Goal: Task Accomplishment & Management: Complete application form

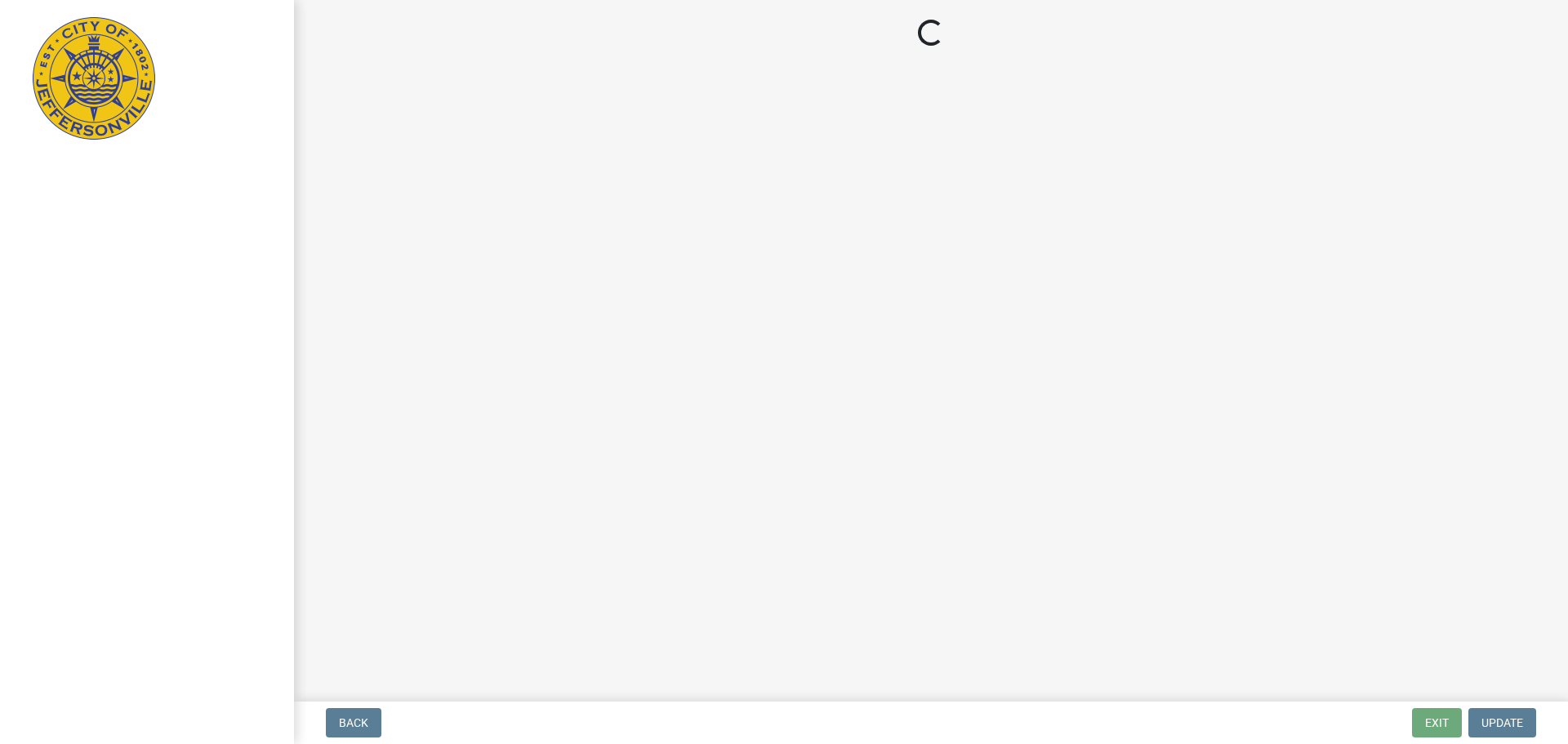
select select "3: 3"
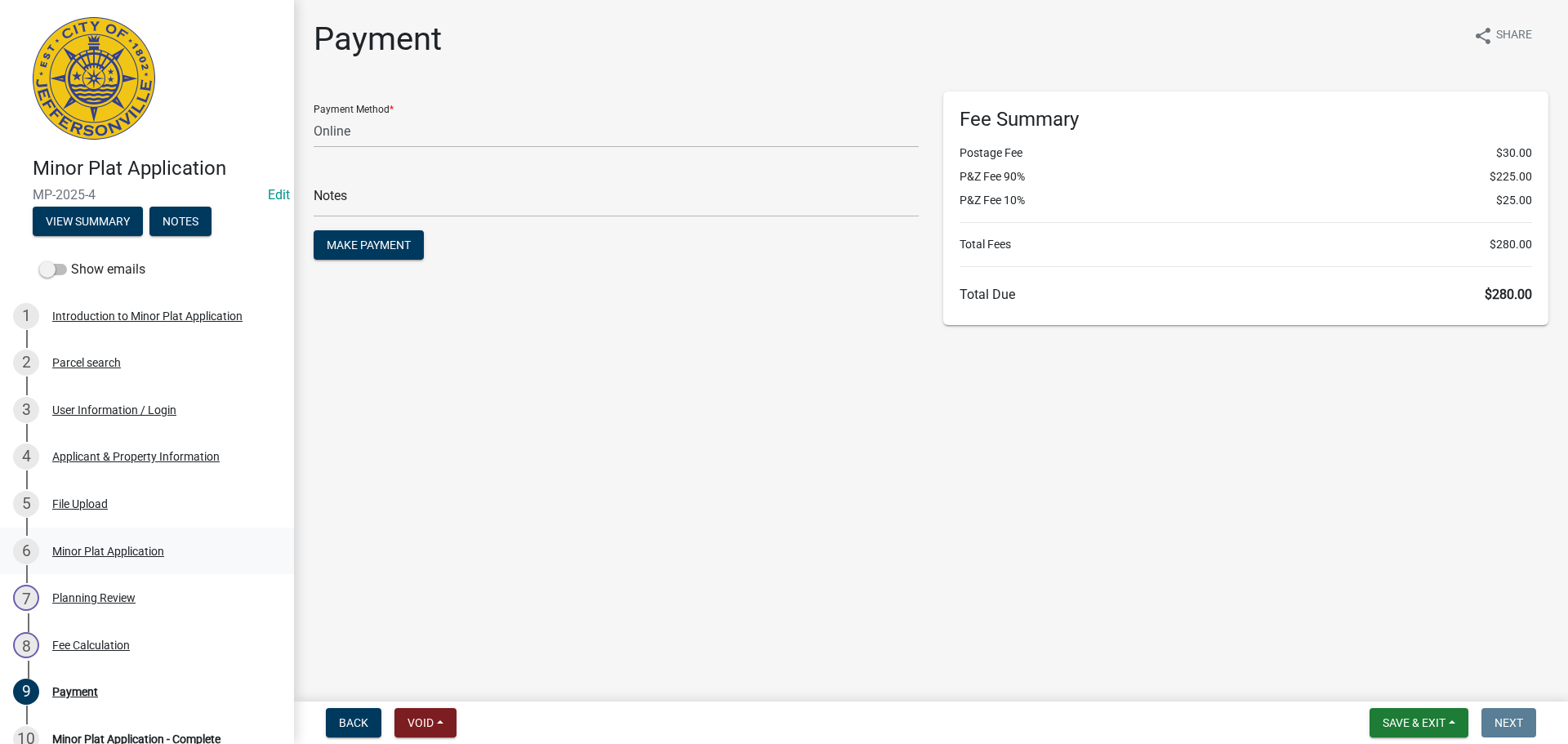
click at [73, 555] on div "Minor Plat Application" at bounding box center [108, 551] width 112 height 12
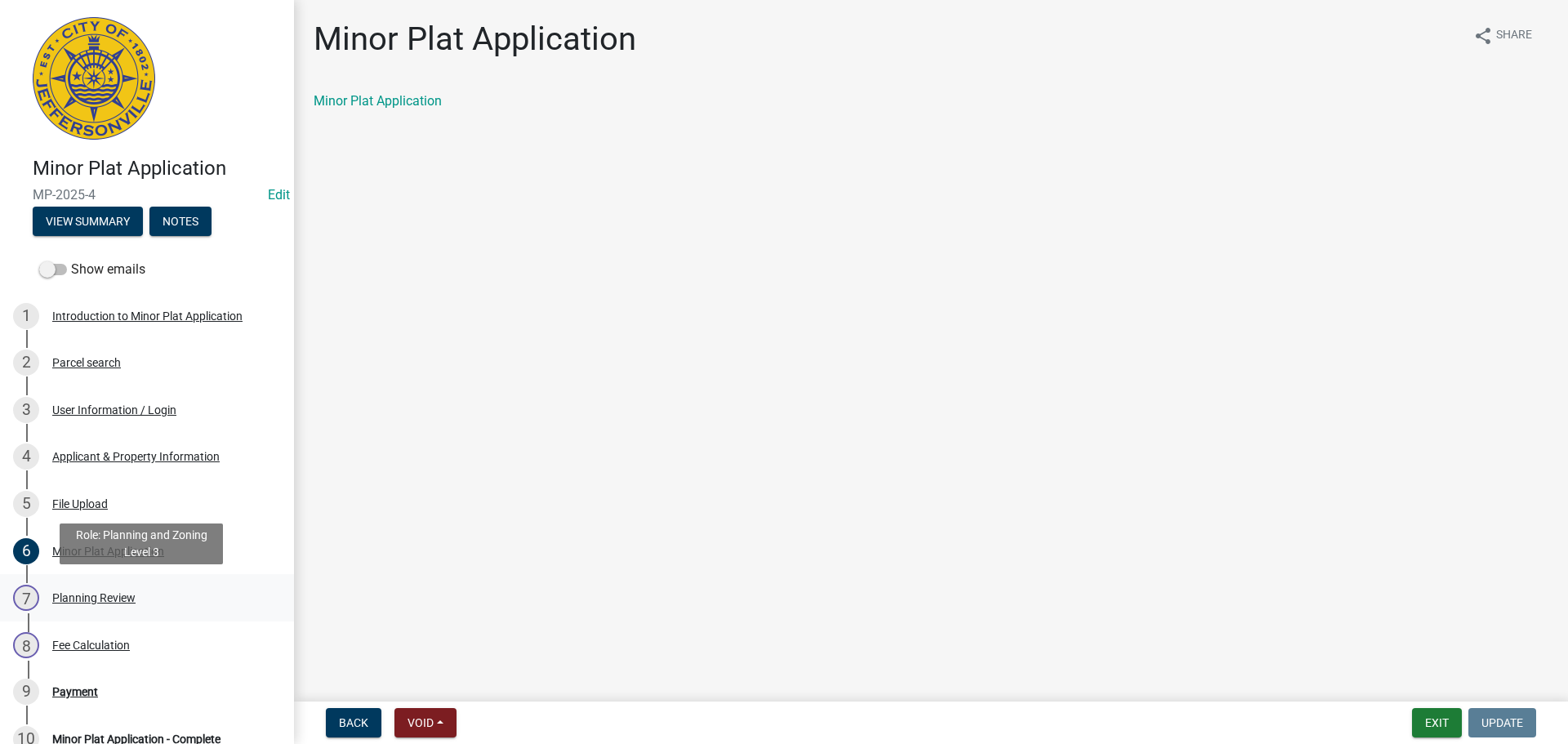
click at [73, 592] on div "Planning Review" at bounding box center [93, 598] width 83 height 12
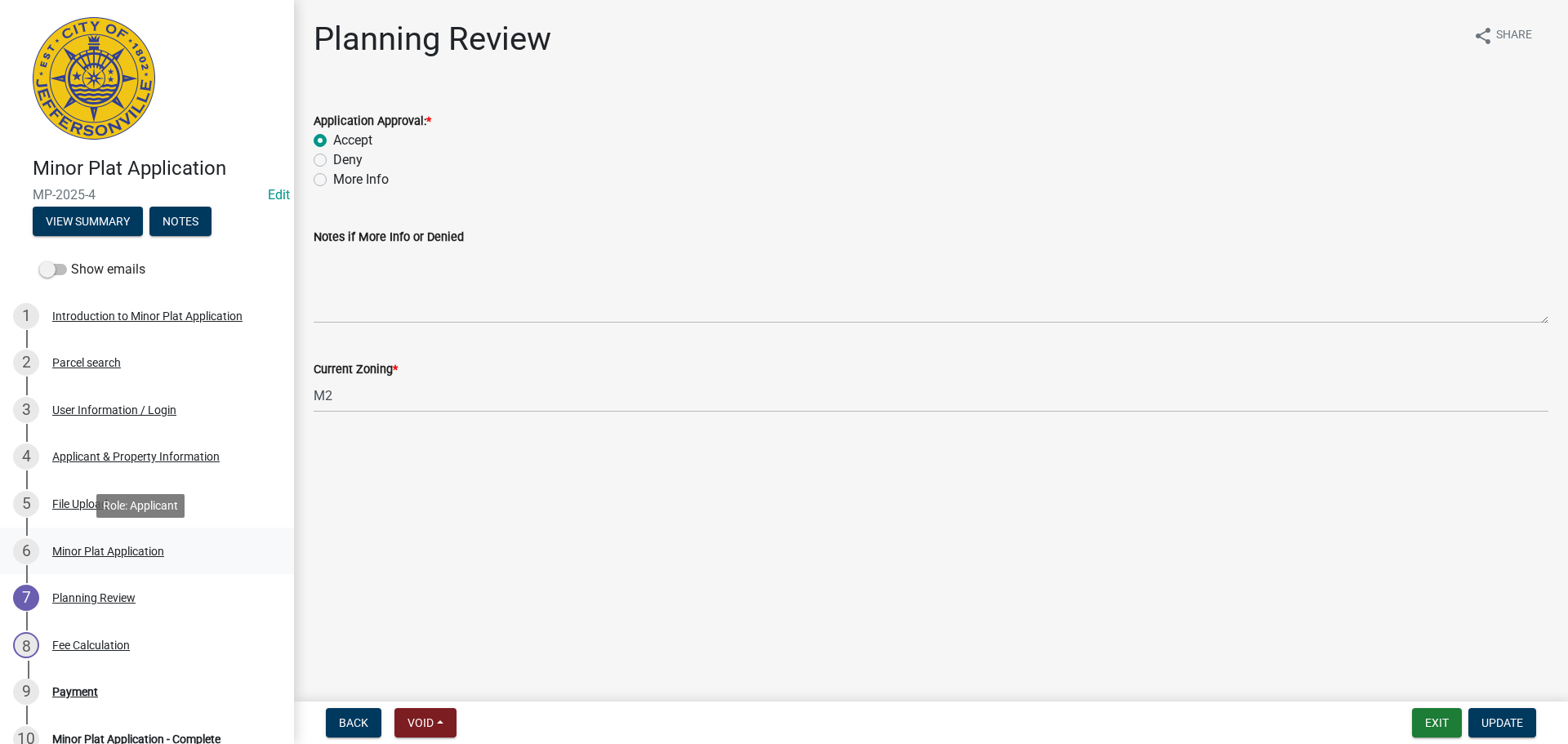
click at [72, 551] on div "Minor Plat Application" at bounding box center [108, 551] width 112 height 12
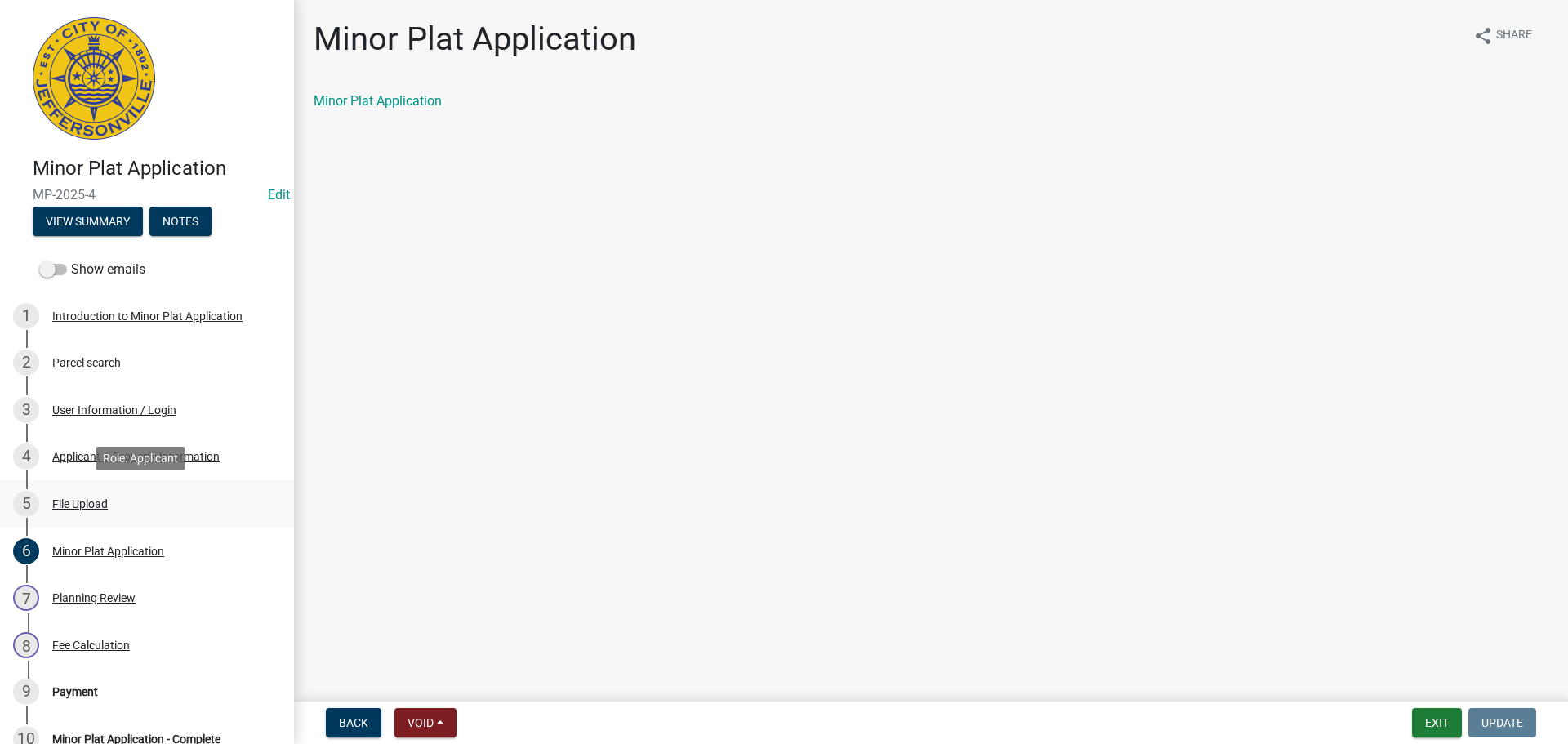
click at [81, 502] on div "File Upload" at bounding box center [79, 504] width 56 height 12
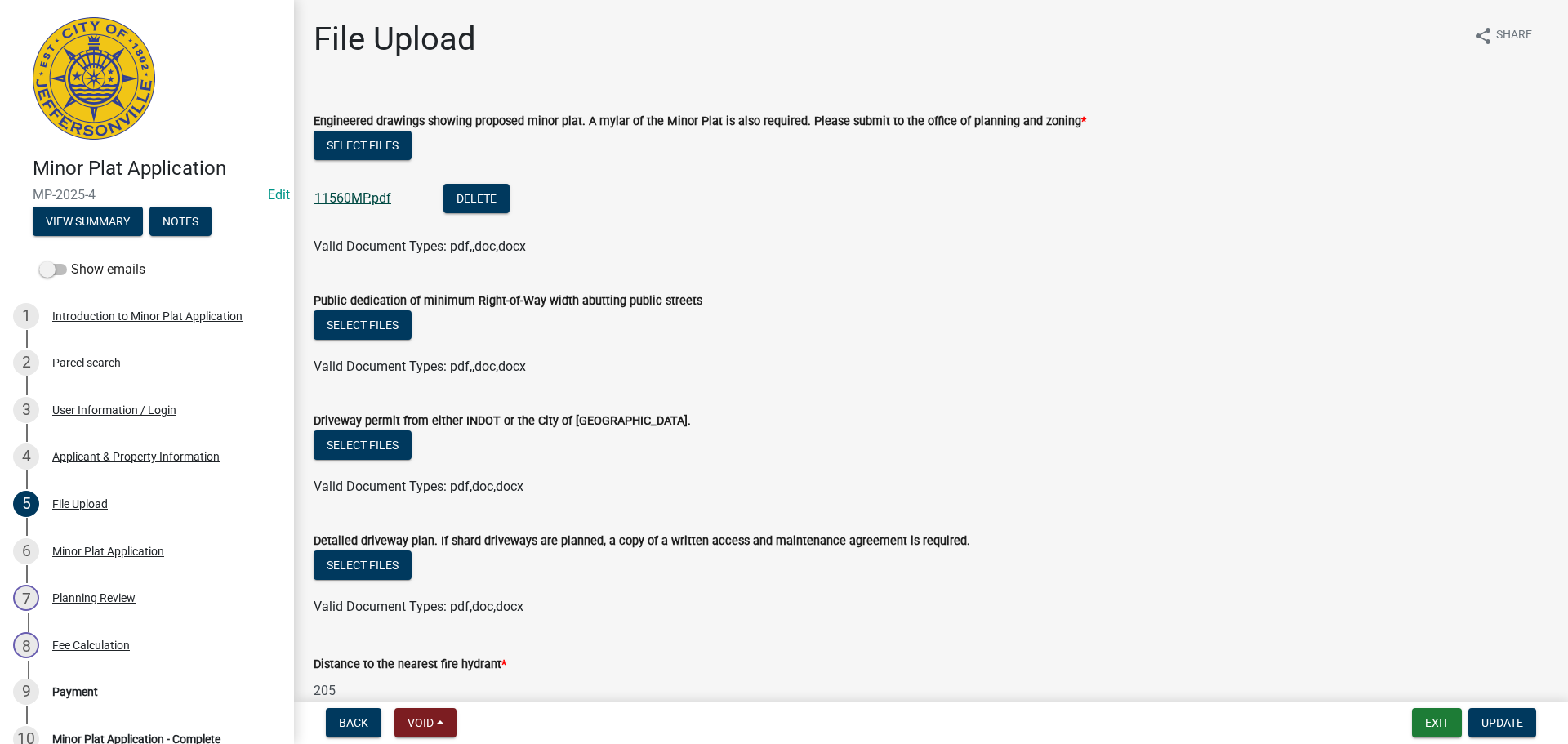
click at [344, 199] on link "11560MP.pdf" at bounding box center [353, 198] width 76 height 16
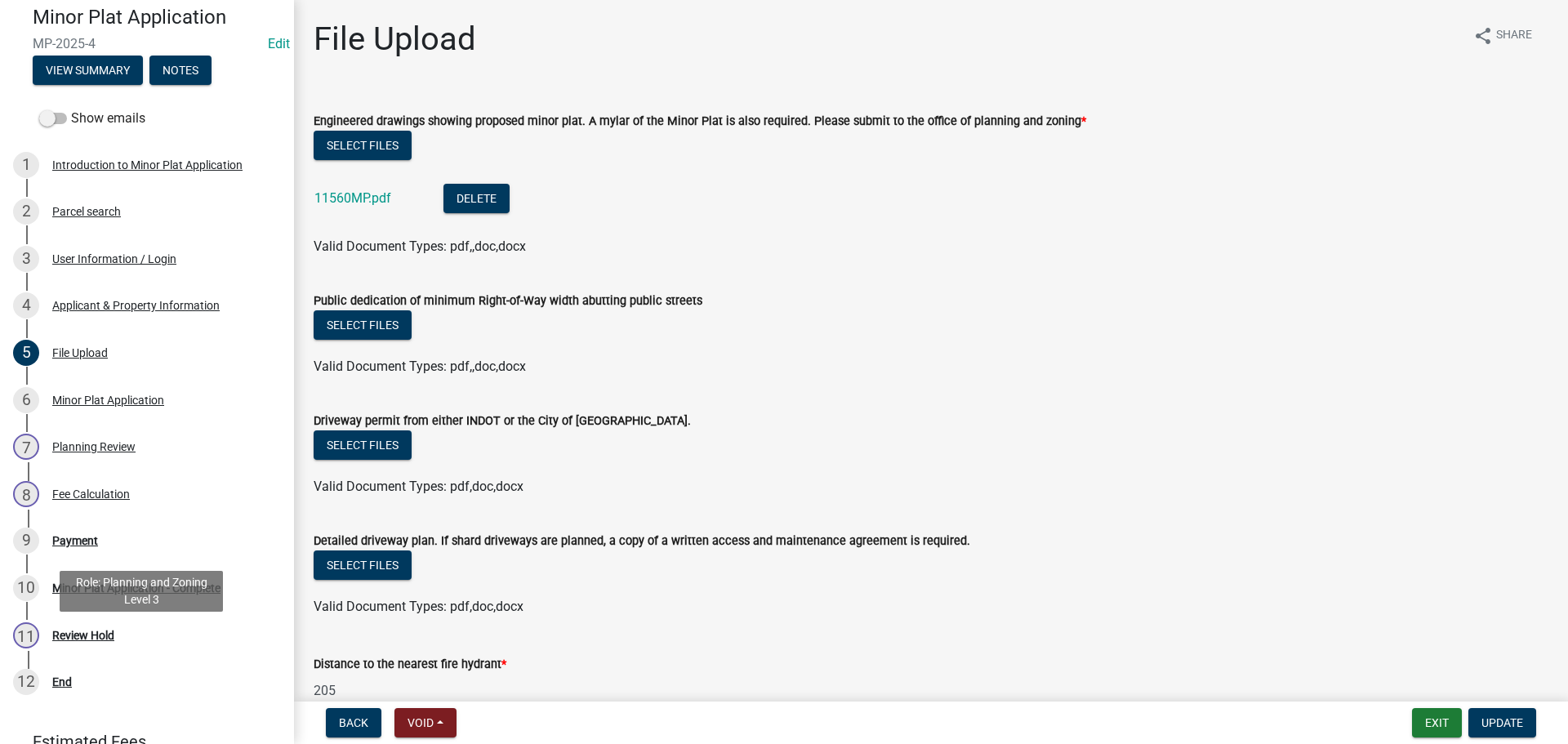
scroll to position [327, 0]
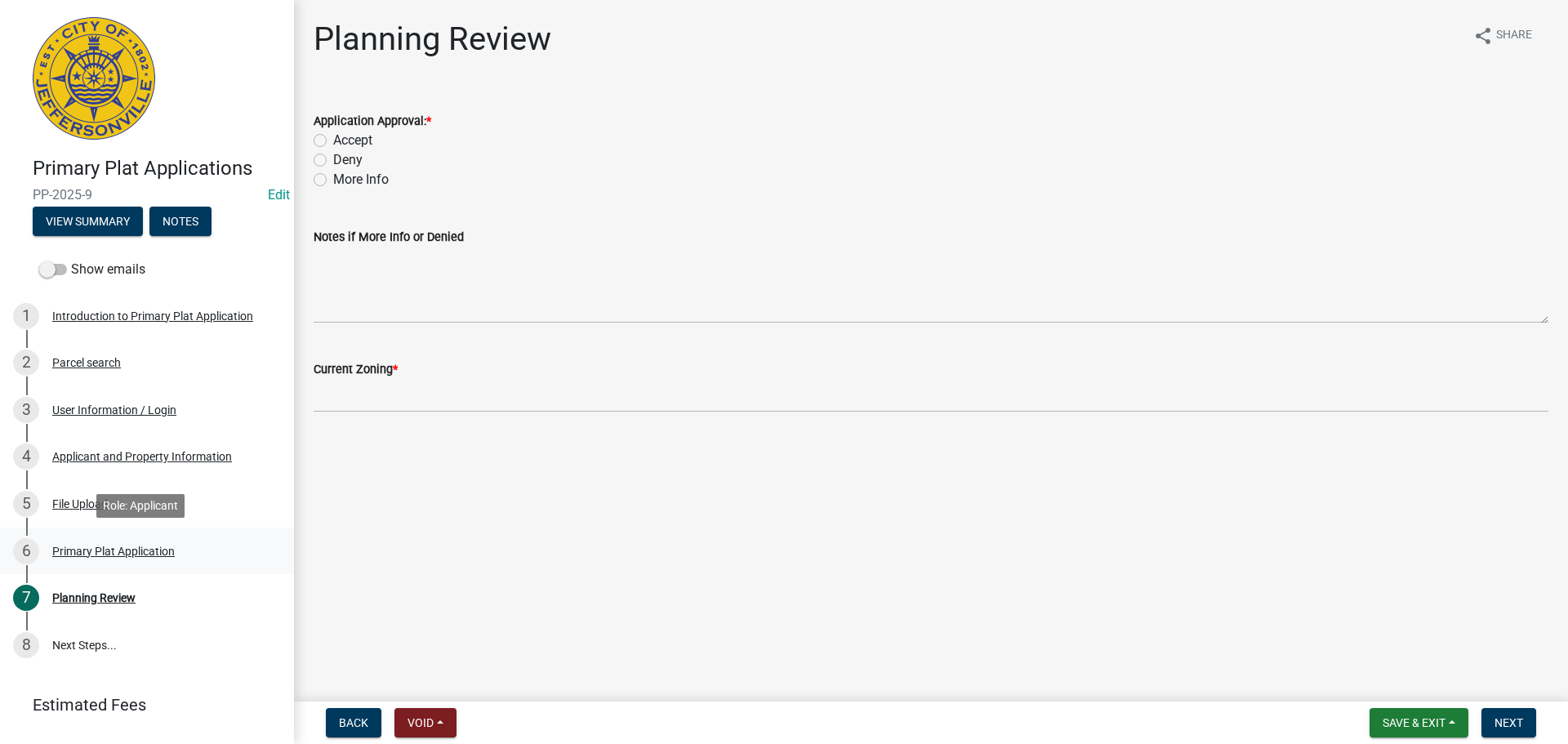
click at [77, 545] on div "Primary Plat Application" at bounding box center [113, 551] width 122 height 12
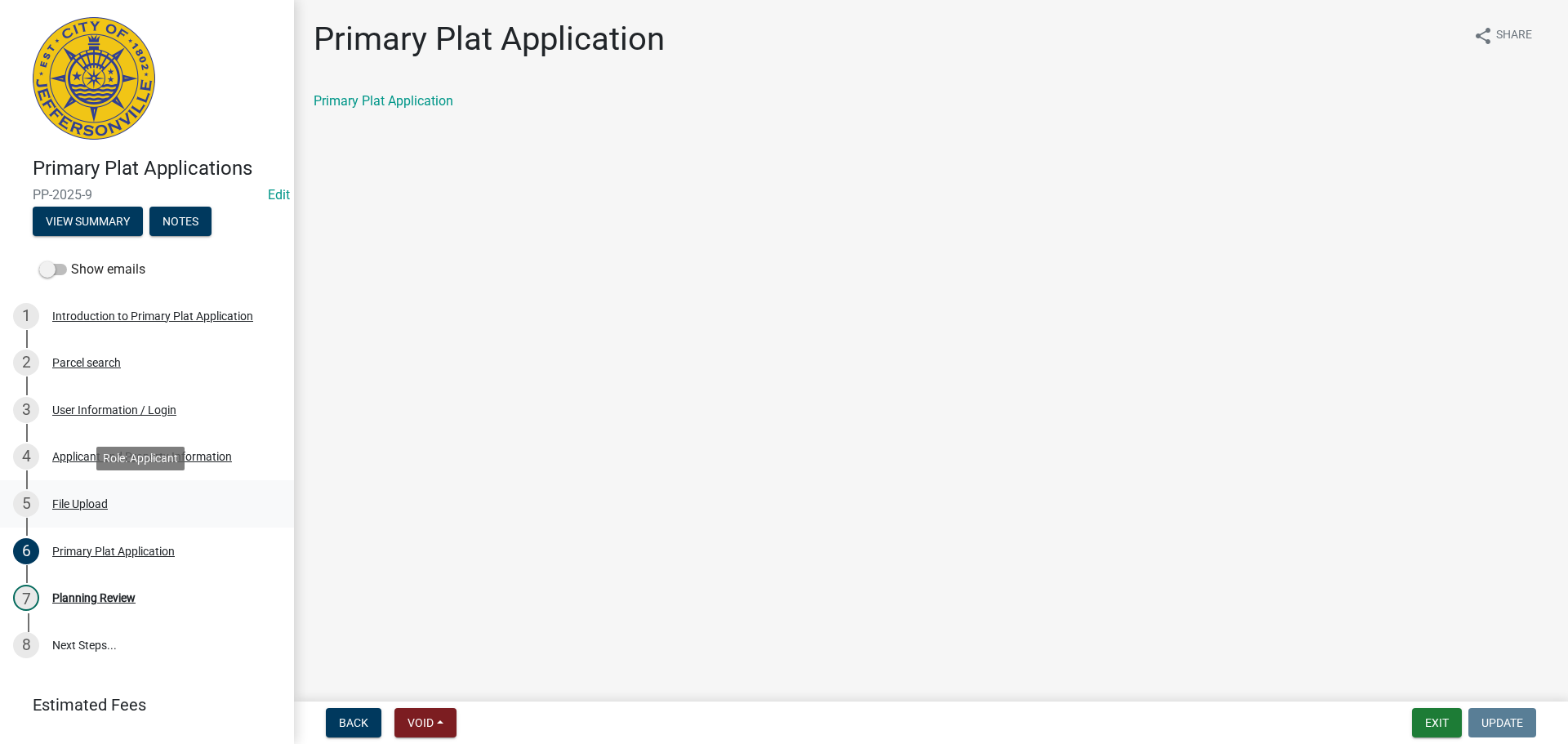
click at [83, 507] on div "File Upload" at bounding box center [79, 504] width 56 height 12
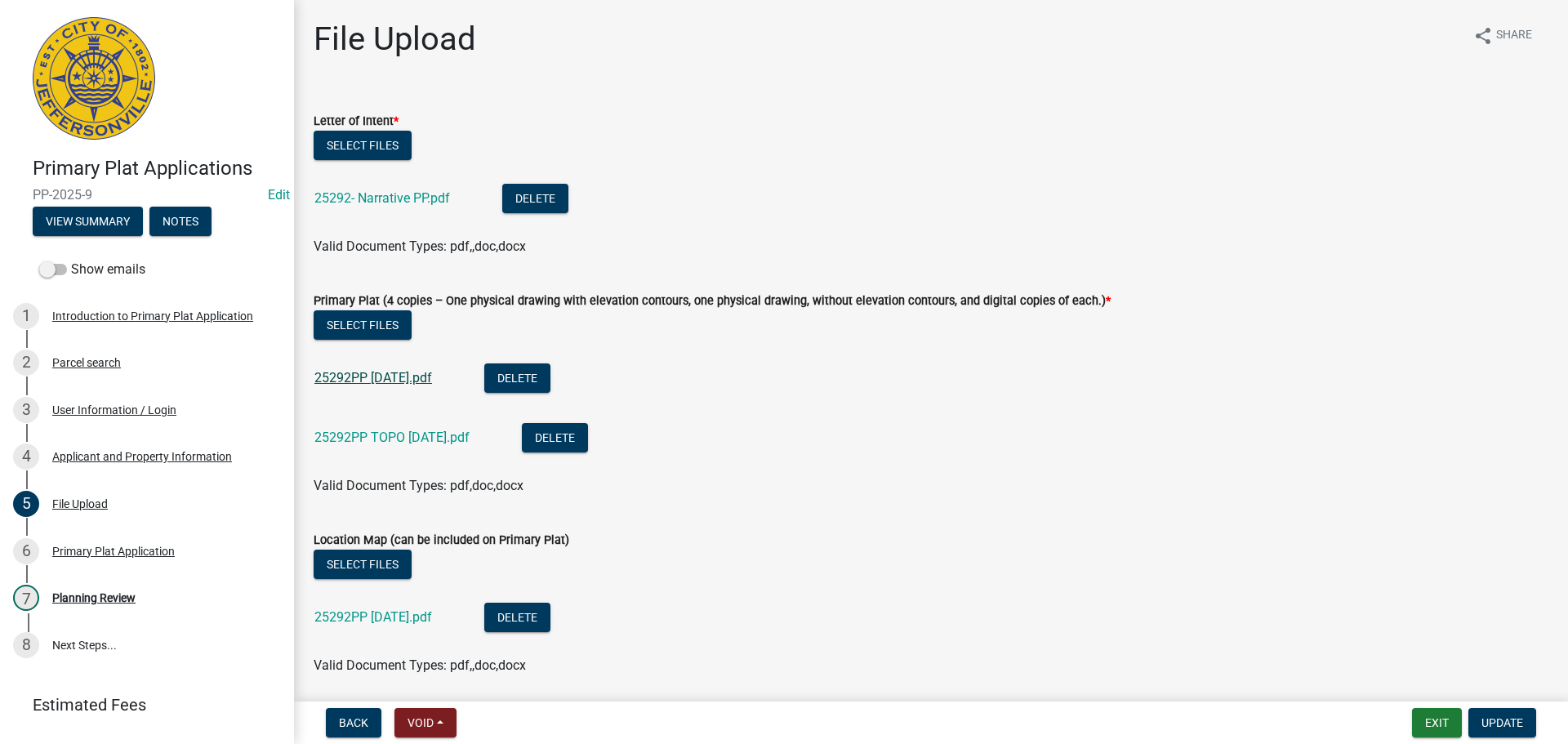
click at [349, 376] on link "25292PP [DATE].pdf" at bounding box center [373, 378] width 118 height 16
